Goal: Task Accomplishment & Management: Complete application form

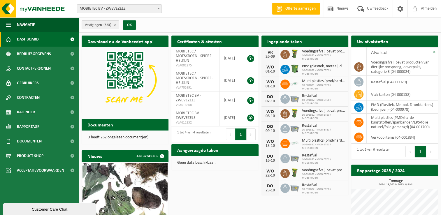
click at [203, 150] on h2 "Aangevraagde taken" at bounding box center [198, 149] width 53 height 11
click at [22, 114] on span "Kalender" at bounding box center [26, 112] width 18 height 15
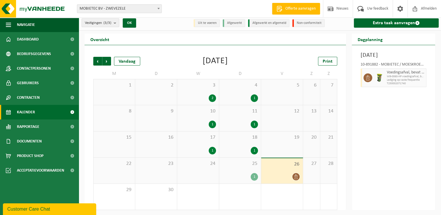
scroll to position [2, 0]
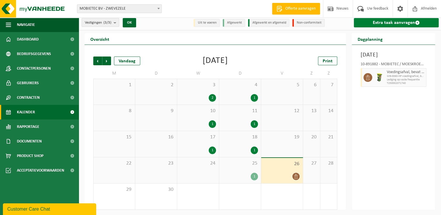
click at [392, 23] on link "Extra taak aanvragen" at bounding box center [396, 22] width 85 height 9
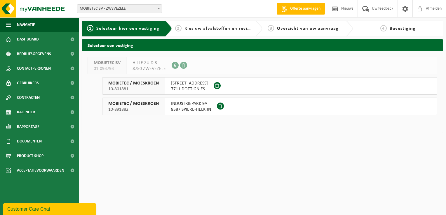
click at [177, 88] on span "7711 DOTTIGNIES" at bounding box center [189, 89] width 37 height 6
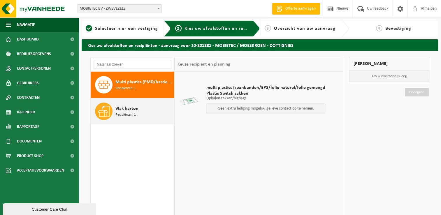
click at [130, 110] on span "Vlak karton" at bounding box center [127, 108] width 23 height 7
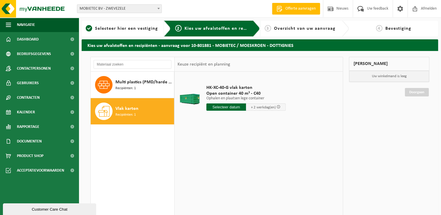
click at [230, 107] on input "text" at bounding box center [227, 107] width 40 height 7
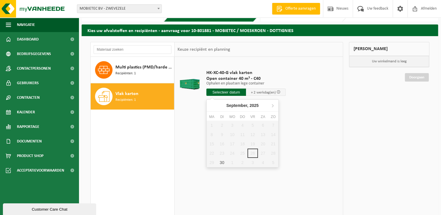
scroll to position [29, 0]
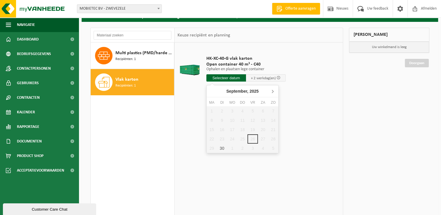
click at [273, 91] on icon at bounding box center [272, 91] width 9 height 9
click at [212, 91] on icon at bounding box center [212, 91] width 9 height 9
click at [221, 148] on div "30" at bounding box center [222, 148] width 10 height 9
type input "Van 2025-09-30"
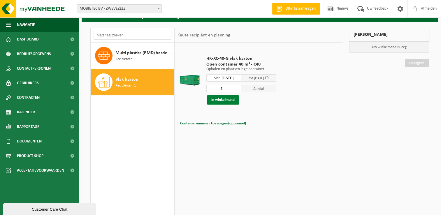
click at [216, 100] on button "In winkelmand" at bounding box center [223, 99] width 32 height 9
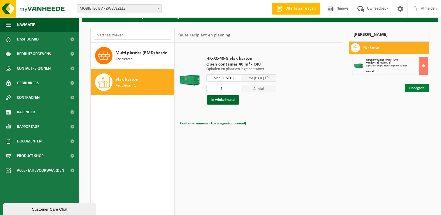
click at [413, 85] on link "Doorgaan" at bounding box center [417, 88] width 24 height 8
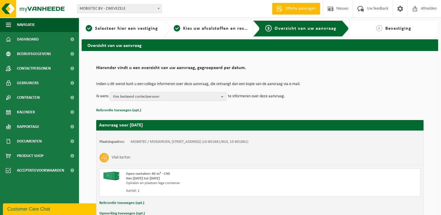
click at [161, 97] on span "Kies bestaand contactpersoon" at bounding box center [166, 96] width 106 height 9
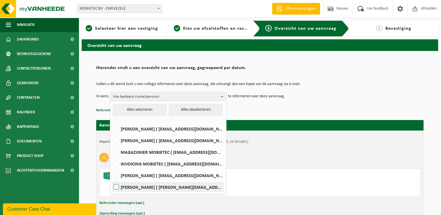
click at [166, 185] on label "Vincent Vanrenterghem ( vincent@mobietec.be )" at bounding box center [168, 187] width 111 height 9
click at [112, 180] on input "Vincent Vanrenterghem ( vincent@mobietec.be )" at bounding box center [111, 180] width 0 height 0
checkbox input "true"
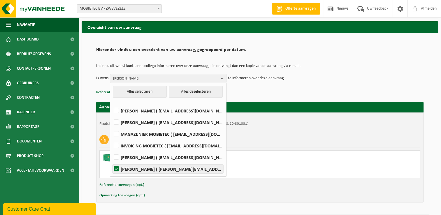
scroll to position [34, 0]
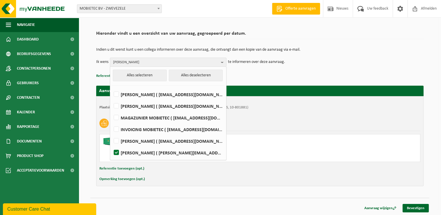
click at [292, 60] on td "Ik wens Vincent Vanrenterghem Alles selecteren Alles deselecteren STEVEN ( info…" at bounding box center [260, 62] width 328 height 9
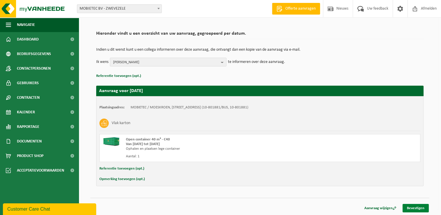
click at [415, 207] on link "Bevestigen" at bounding box center [416, 208] width 26 height 8
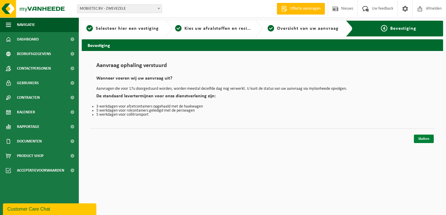
click at [422, 141] on link "Sluiten" at bounding box center [424, 139] width 20 height 8
